Goal: Find specific page/section: Find specific page/section

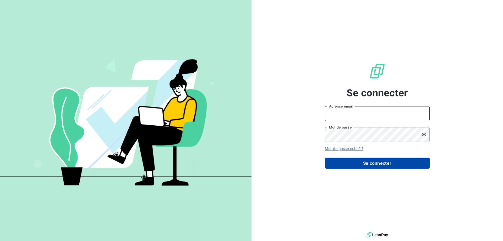
type input "[PERSON_NAME][EMAIL_ADDRESS][DOMAIN_NAME]"
click at [379, 164] on button "Se connecter" at bounding box center [377, 162] width 105 height 11
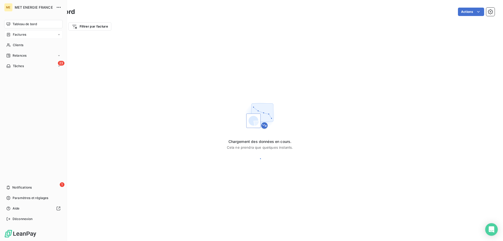
click at [22, 35] on span "Factures" at bounding box center [19, 34] width 13 height 5
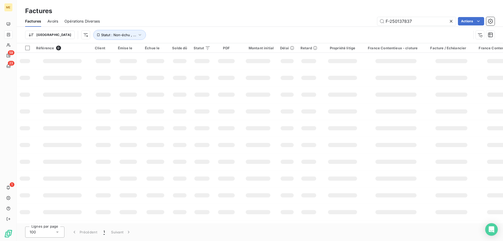
drag, startPoint x: 422, startPoint y: 21, endPoint x: 356, endPoint y: 15, distance: 66.2
click at [356, 15] on div "Factures Factures Avoirs Opérations Diverses F-250137837 Actions Trier Statut :…" at bounding box center [260, 21] width 486 height 43
type input "F-250138652"
click at [463, 21] on html "ME 59 23 1 Factures Factures Avoirs Opérations Diverses F-250138652 Actions Tri…" at bounding box center [251, 120] width 503 height 241
click at [222, 29] on html "ME 59 23 1 Factures Factures Avoirs Opérations Diverses F-250138652 Actions Met…" at bounding box center [251, 120] width 503 height 241
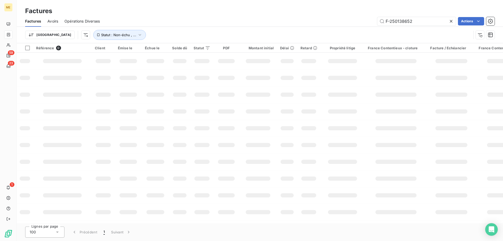
click at [35, 21] on span "Factures" at bounding box center [33, 21] width 16 height 5
drag, startPoint x: 421, startPoint y: 22, endPoint x: 339, endPoint y: 22, distance: 81.7
click at [339, 22] on div "F-250138652 Actions" at bounding box center [300, 21] width 388 height 8
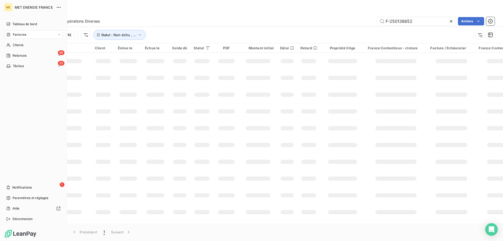
click at [19, 31] on div "Factures" at bounding box center [33, 34] width 58 height 8
click at [20, 33] on span "Factures" at bounding box center [19, 34] width 13 height 5
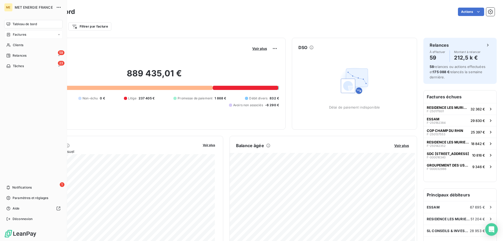
click at [16, 35] on span "Factures" at bounding box center [19, 34] width 13 height 5
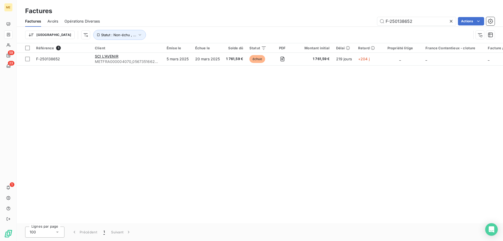
drag, startPoint x: 422, startPoint y: 23, endPoint x: 350, endPoint y: 19, distance: 72.1
click at [351, 19] on div "F-250138652 Actions" at bounding box center [300, 21] width 388 height 8
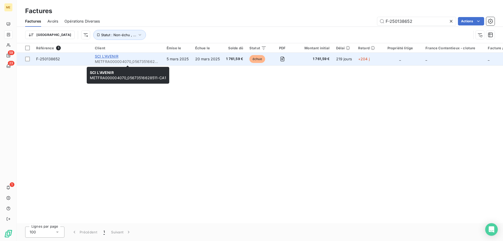
click at [107, 57] on span "SCI L'AVENIR" at bounding box center [107, 56] width 24 height 4
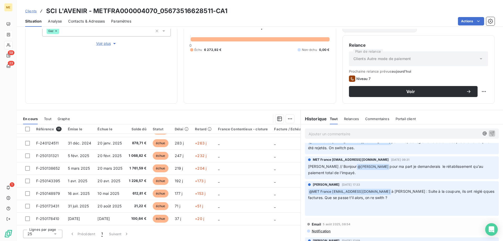
scroll to position [340, 0]
